Goal: Task Accomplishment & Management: Use online tool/utility

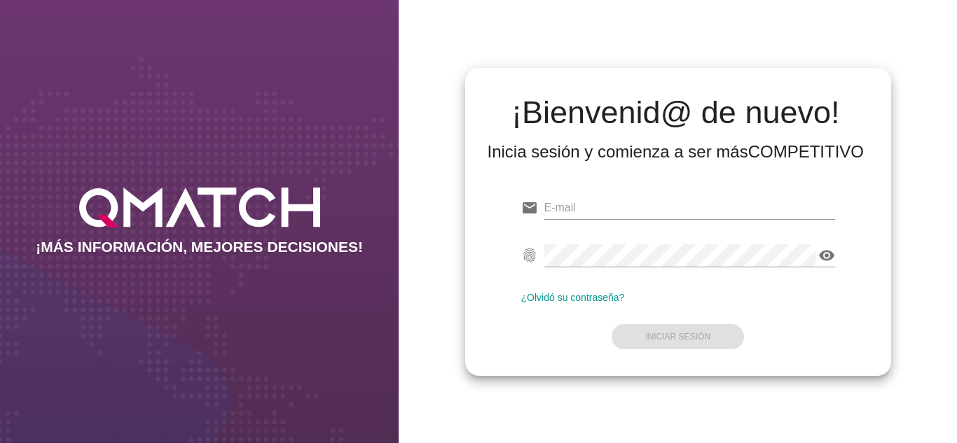
type input "[EMAIL_ADDRESS][DOMAIN_NAME]"
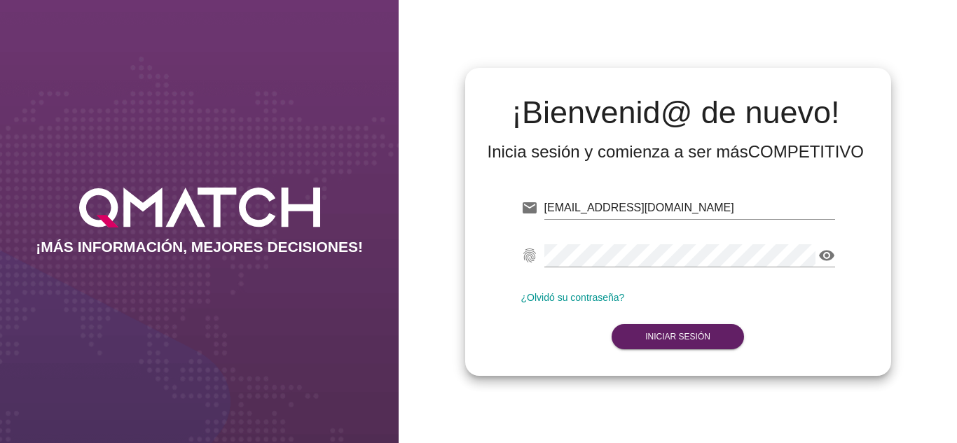
click at [583, 323] on form "email [EMAIL_ADDRESS][DOMAIN_NAME] Correo no válido fingerprint visibility Cont…" at bounding box center [678, 270] width 314 height 165
click at [633, 330] on button "Iniciar Sesión" at bounding box center [677, 336] width 132 height 25
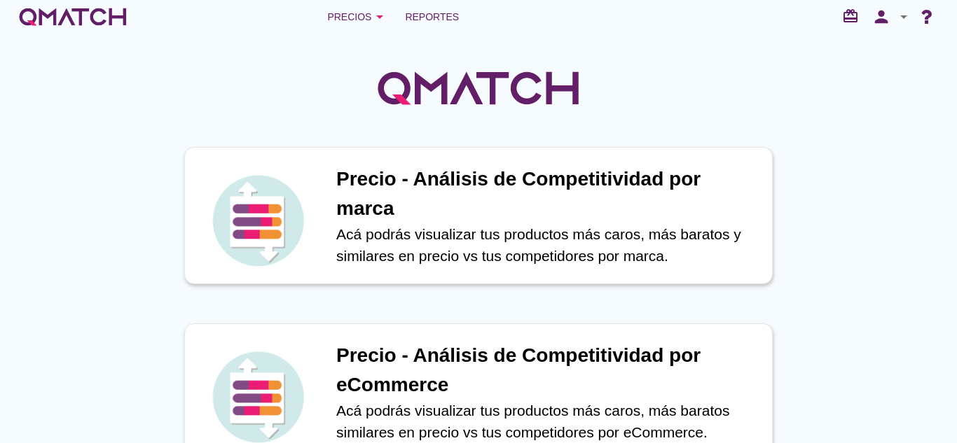
click at [410, 2] on div "Precios arrow_drop_down Reportes redeem person arrow_drop_down" at bounding box center [478, 17] width 957 height 34
click at [410, 6] on link "Reportes" at bounding box center [431, 17] width 65 height 28
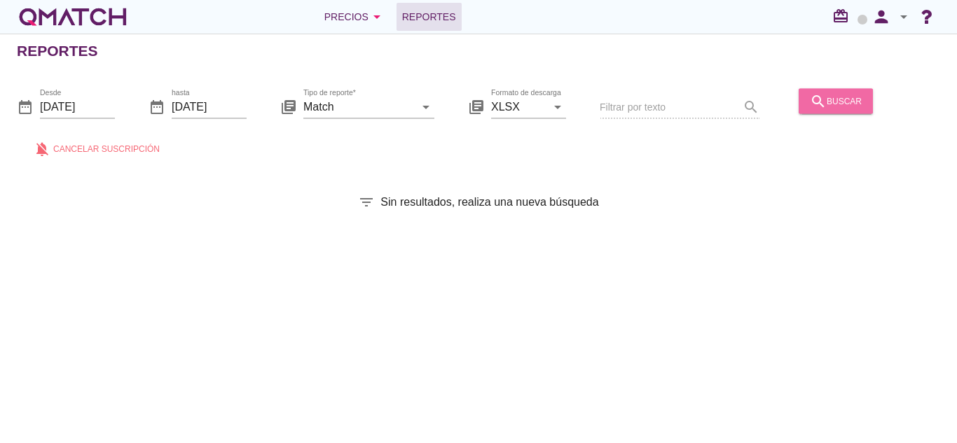
click at [802, 104] on button "search buscar" at bounding box center [835, 100] width 74 height 25
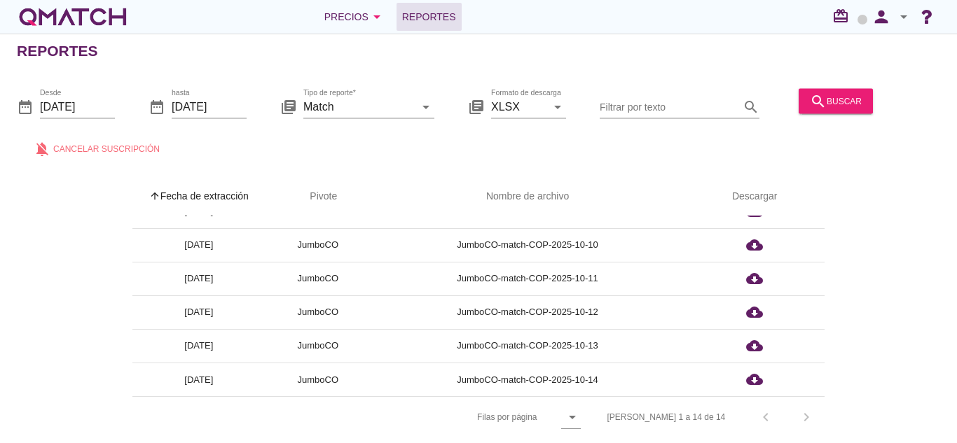
scroll to position [5, 0]
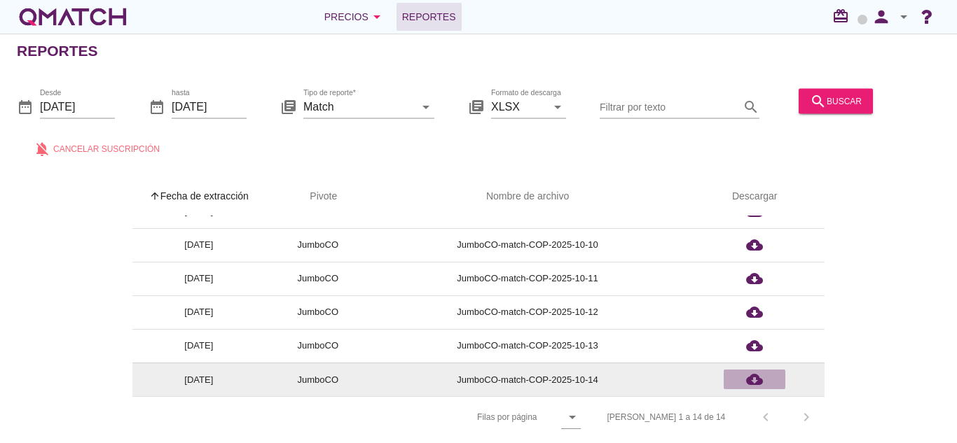
click at [754, 378] on icon "cloud_download" at bounding box center [754, 379] width 17 height 17
